Goal: Navigation & Orientation: Find specific page/section

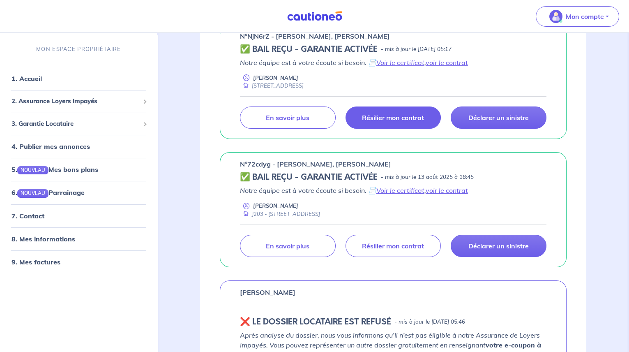
scroll to position [186, 0]
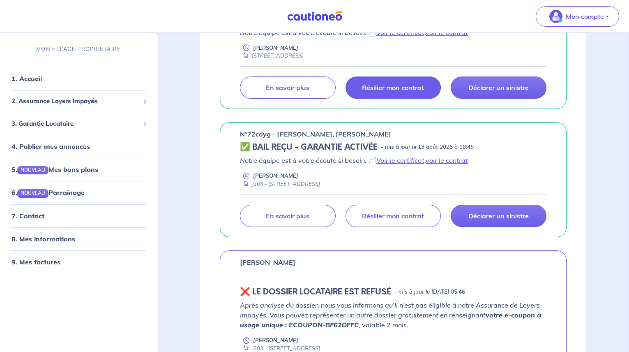
click at [403, 89] on p "Résilier mon contrat" at bounding box center [393, 87] width 62 height 8
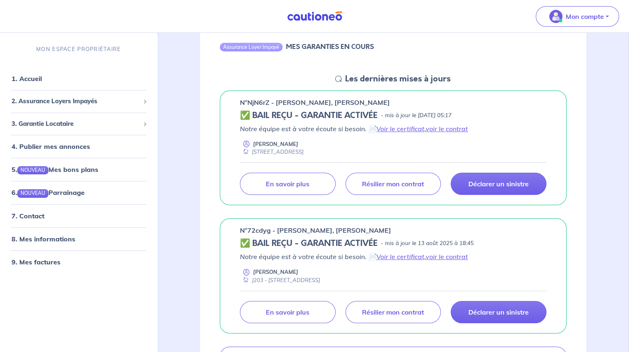
scroll to position [74, 0]
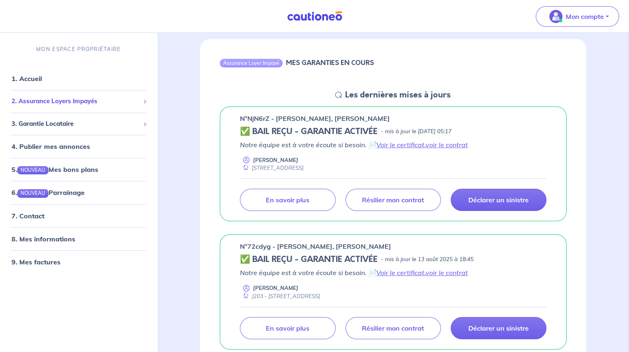
click at [85, 100] on span "2. Assurance Loyers Impayés" at bounding box center [76, 101] width 128 height 9
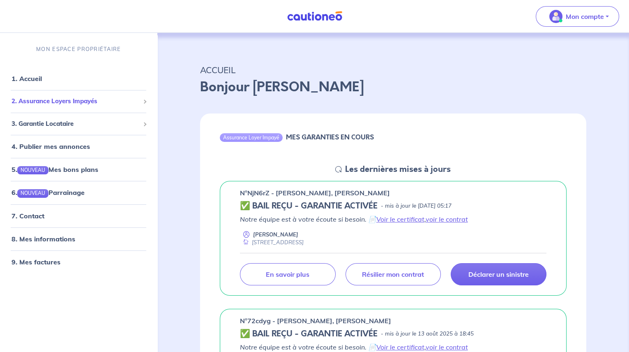
click at [95, 101] on span "2. Assurance Loyers Impayés" at bounding box center [76, 101] width 128 height 9
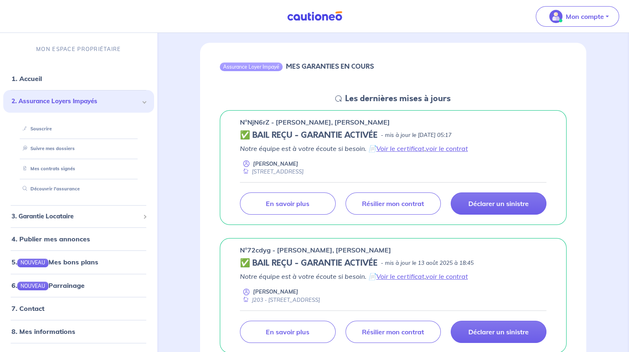
scroll to position [74, 0]
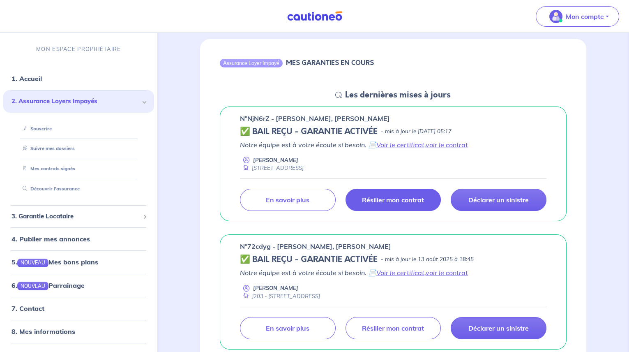
click at [396, 200] on p "Résilier mon contrat" at bounding box center [393, 200] width 62 height 8
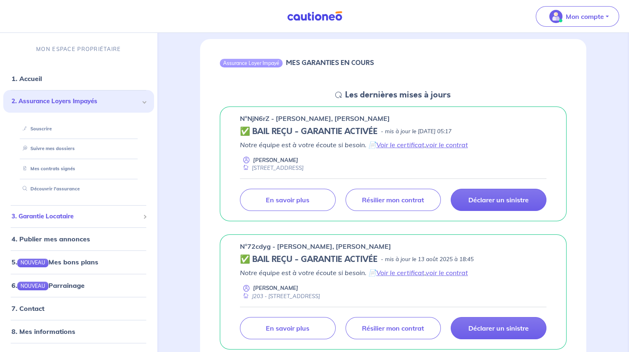
scroll to position [18, 0]
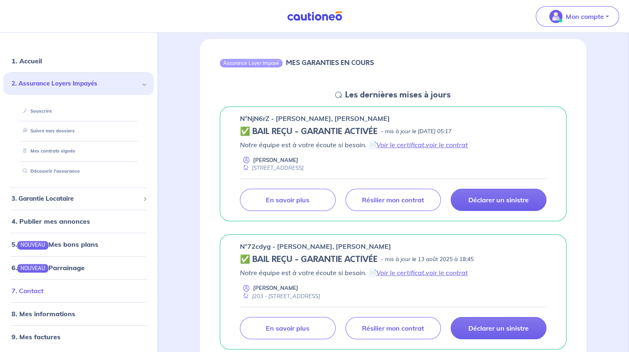
click at [36, 294] on link "7. Contact" at bounding box center [28, 290] width 32 height 8
drag, startPoint x: 268, startPoint y: 115, endPoint x: 248, endPoint y: 117, distance: 19.8
click at [248, 117] on p "n°NjN6rZ - Hugo Nury, Marie Levy" at bounding box center [315, 118] width 150 height 10
copy p "NjN6rZ"
drag, startPoint x: 348, startPoint y: 117, endPoint x: 276, endPoint y: 119, distance: 72.3
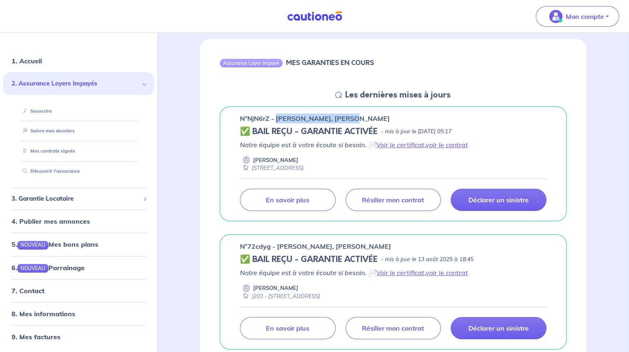
click at [276, 119] on div "n°NjN6rZ - Hugo Nury, Marie Levy" at bounding box center [393, 118] width 306 height 10
copy p "Hugo Nury, Marie Levy"
drag, startPoint x: 384, startPoint y: 245, endPoint x: 239, endPoint y: 239, distance: 145.1
click at [239, 239] on div "n°72cdyg - Laurine BERTRAND, Julie ROBERT ✅ BAIL REÇU - GARANTIE ACTIVÉE - mis …" at bounding box center [393, 291] width 347 height 115
drag, startPoint x: 239, startPoint y: 239, endPoint x: 247, endPoint y: 241, distance: 8.6
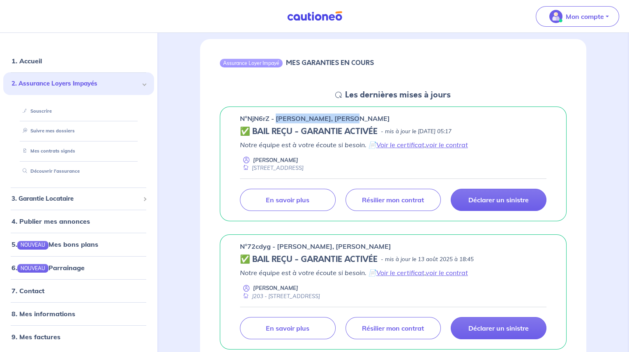
copy p "n°72cdyg - Laurine BERTRAND, Julie ROBERT"
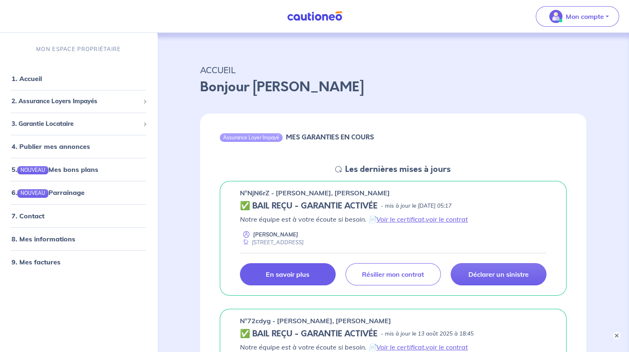
click at [311, 275] on link "En savoir plus" at bounding box center [288, 274] width 96 height 22
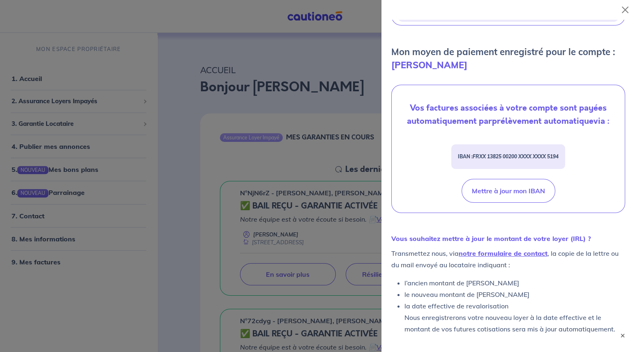
scroll to position [248, 0]
click at [623, 337] on button "×" at bounding box center [622, 335] width 10 height 10
click at [301, 225] on div at bounding box center [317, 176] width 635 height 352
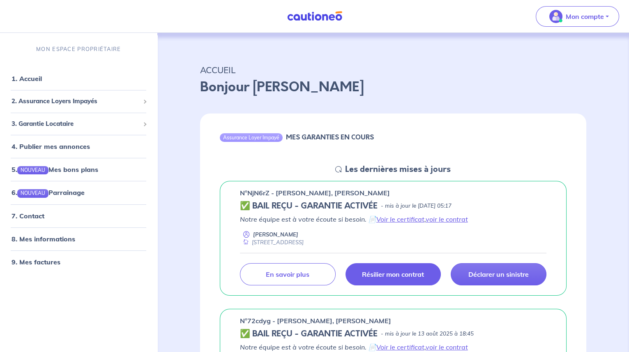
click at [390, 273] on p "Résilier mon contrat" at bounding box center [393, 274] width 62 height 8
click at [42, 215] on link "7. Contact" at bounding box center [28, 215] width 32 height 8
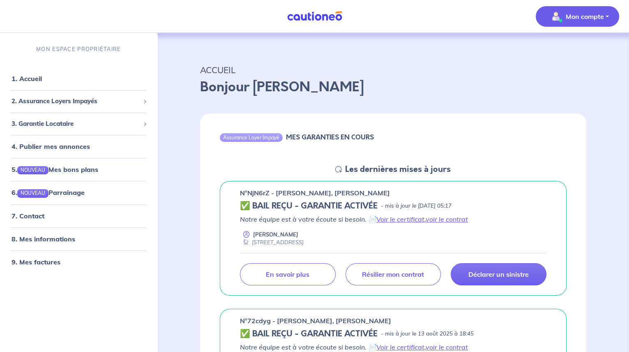
click at [603, 14] on p "Mon compte" at bounding box center [585, 17] width 38 height 10
click at [583, 50] on link "Mes informations" at bounding box center [569, 50] width 66 height 13
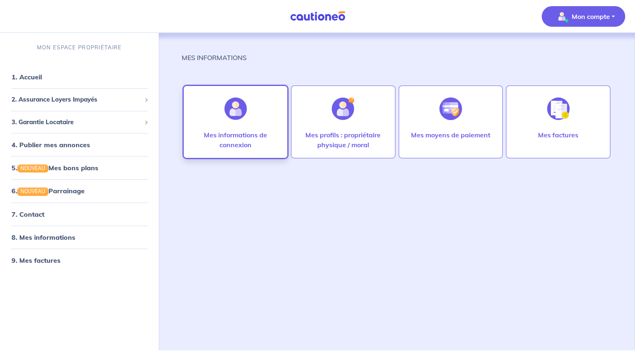
click at [236, 121] on div at bounding box center [236, 108] width 36 height 42
